Goal: Navigation & Orientation: Find specific page/section

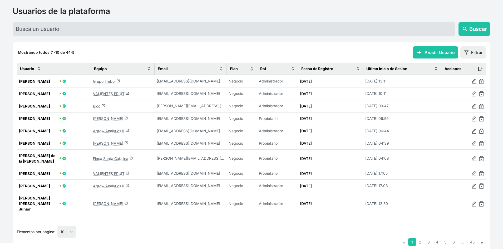
scroll to position [41, 0]
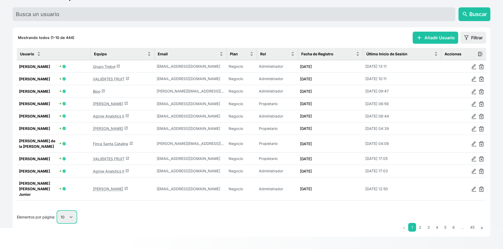
click at [67, 216] on select "10 25 50 100" at bounding box center [66, 217] width 19 height 12
select select "100"
click at [58, 223] on select "10 25 50 100" at bounding box center [66, 217] width 19 height 12
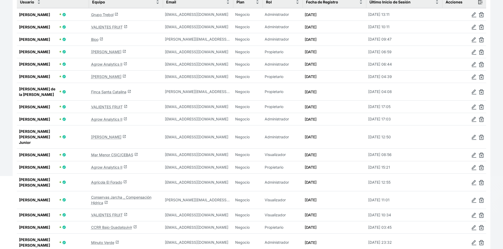
scroll to position [94, 0]
click at [114, 183] on link "Agrícola El Forado launch" at bounding box center [109, 181] width 36 height 4
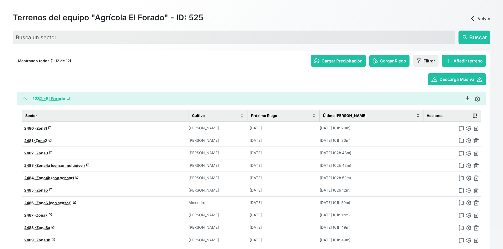
scroll to position [74, 0]
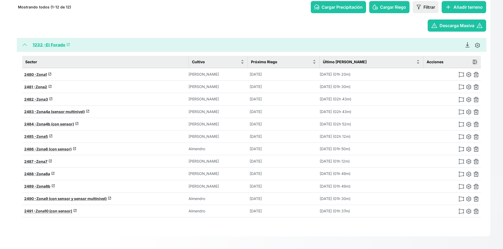
click at [52, 47] on link "1232 - El Forado launch" at bounding box center [51, 44] width 37 height 5
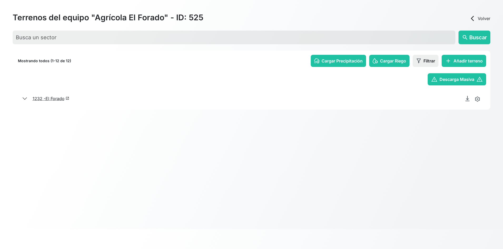
scroll to position [20, 0]
click at [64, 96] on html "Idioma: Español Español English Português Administrador Preferencias Usuarios d…" at bounding box center [251, 104] width 503 height 249
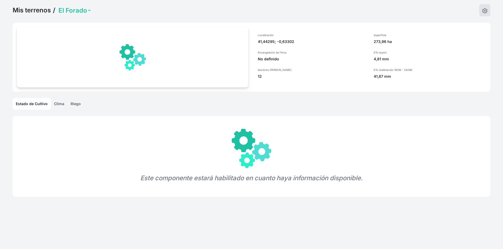
select select "1232"
click at [278, 42] on p "41,44295; -0,63302" at bounding box center [312, 41] width 109 height 5
